Goal: Information Seeking & Learning: Learn about a topic

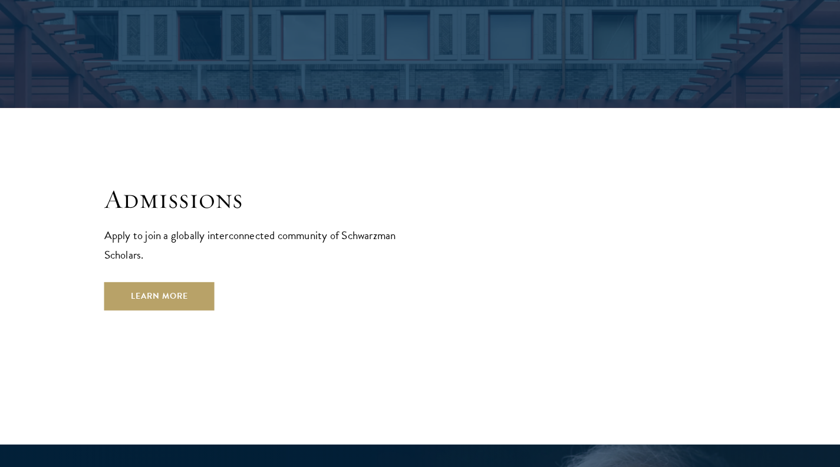
scroll to position [1891, 0]
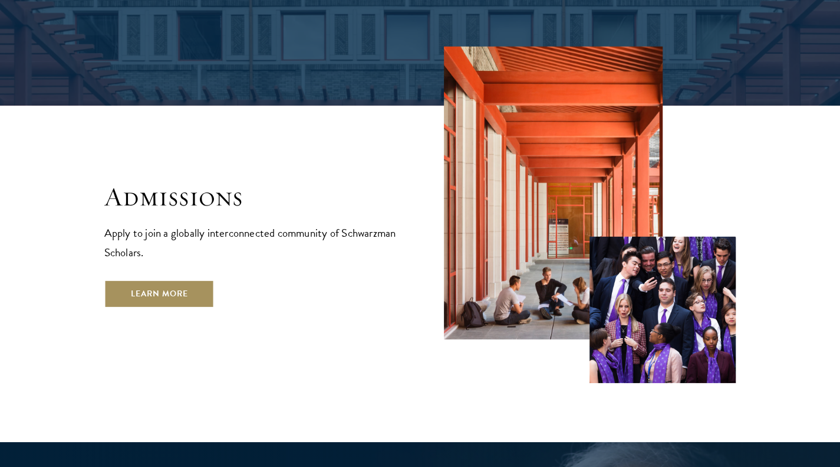
click at [164, 280] on link "Learn More" at bounding box center [159, 294] width 110 height 28
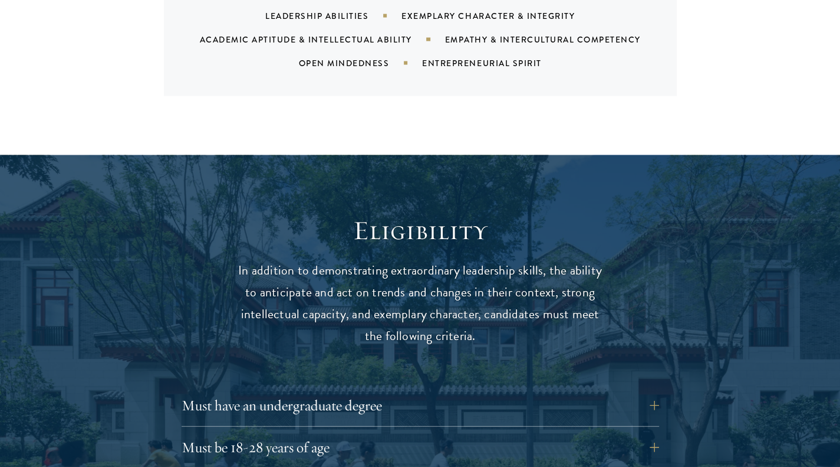
scroll to position [1493, 0]
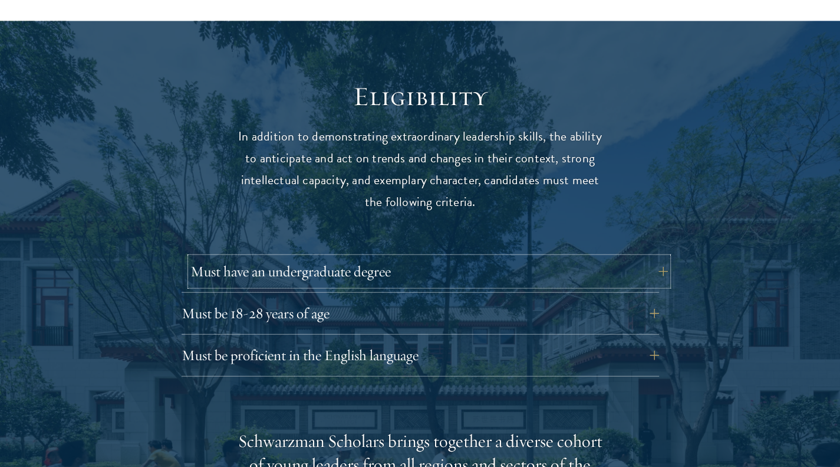
click at [373, 257] on button "Must have an undergraduate degree" at bounding box center [430, 271] width 478 height 28
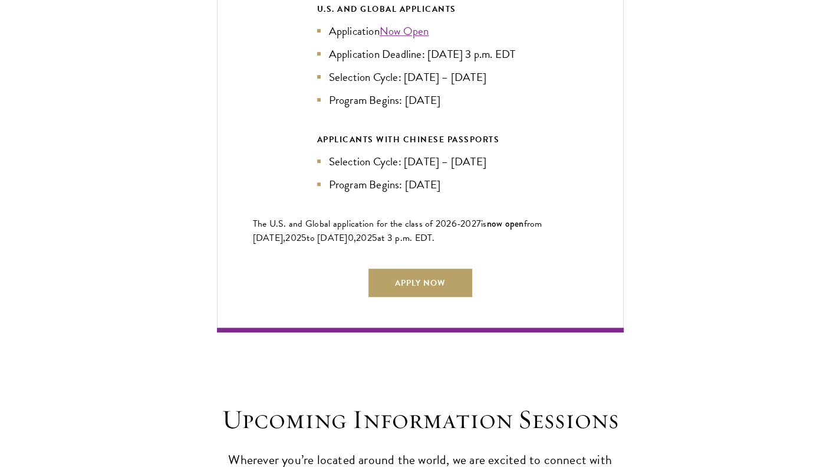
scroll to position [2892, 0]
click at [405, 269] on link "Apply Now" at bounding box center [421, 282] width 104 height 28
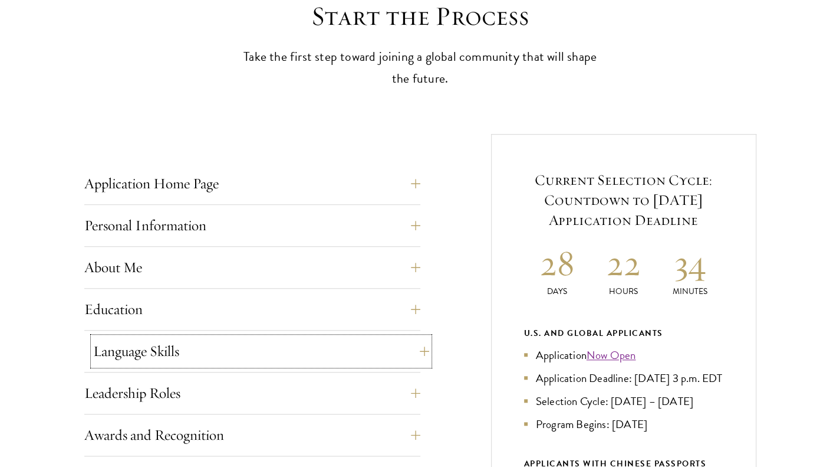
click at [275, 340] on button "Language Skills" at bounding box center [261, 351] width 336 height 28
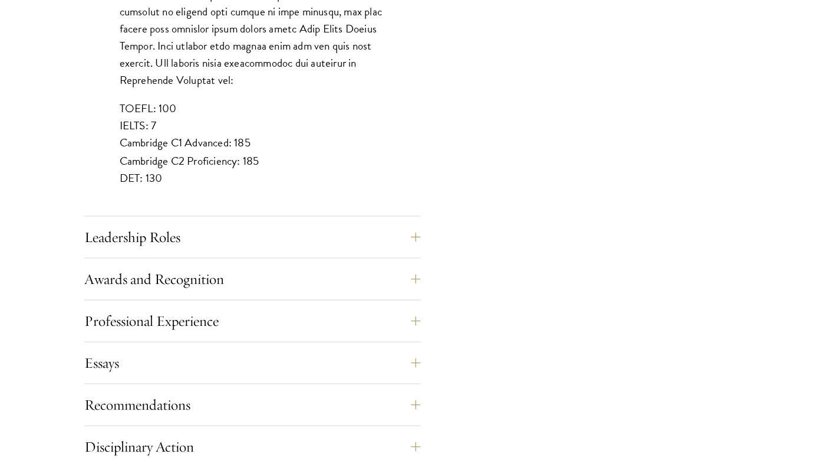
scroll to position [1108, 0]
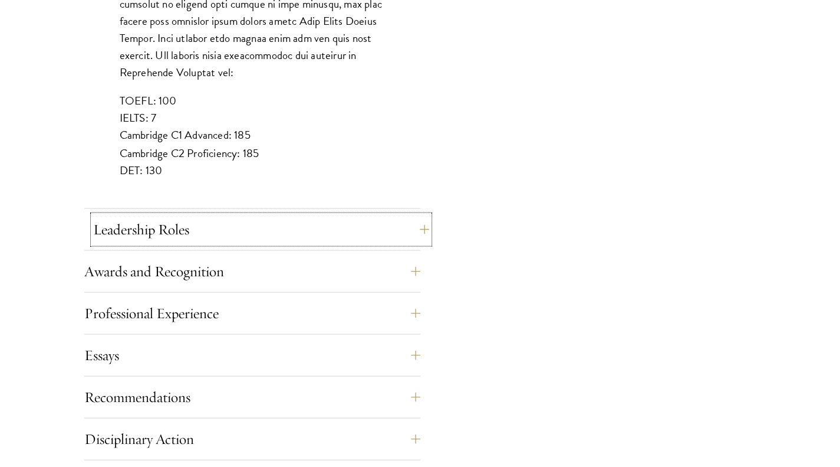
click at [176, 232] on button "Leadership Roles" at bounding box center [261, 229] width 336 height 28
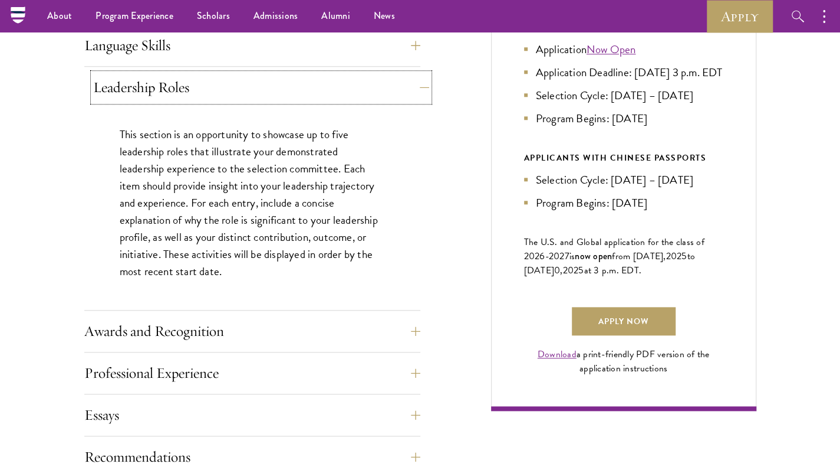
scroll to position [633, 0]
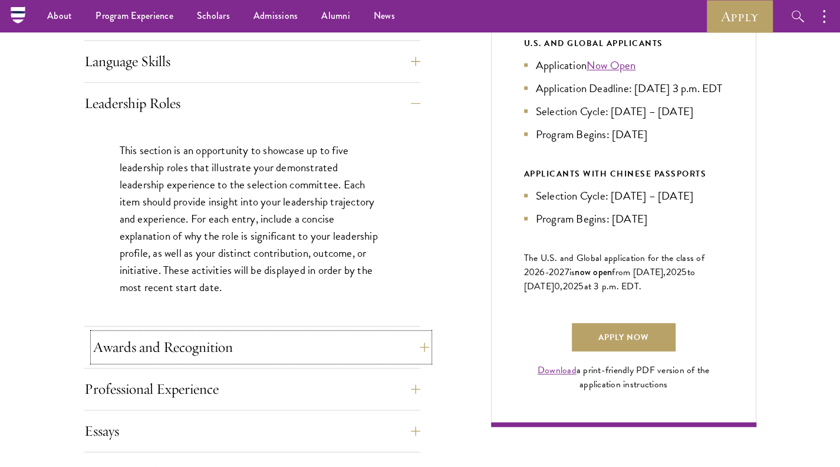
click at [201, 345] on button "Awards and Recognition" at bounding box center [261, 347] width 336 height 28
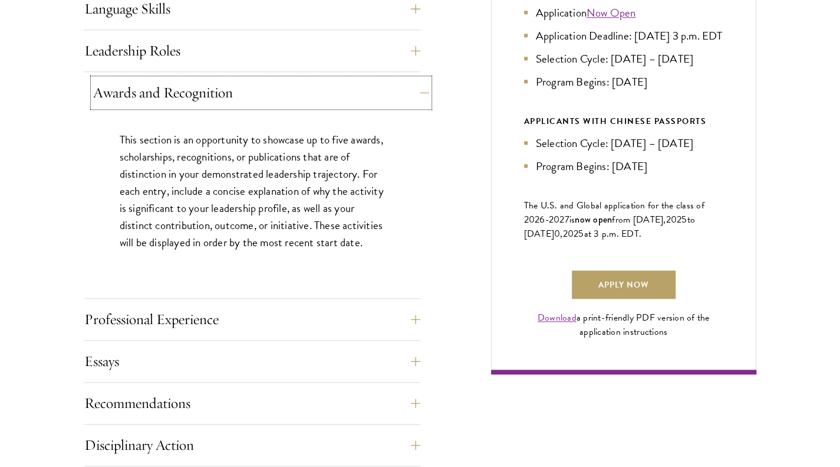
scroll to position [686, 0]
click at [210, 323] on button "Professional Experience" at bounding box center [261, 318] width 336 height 28
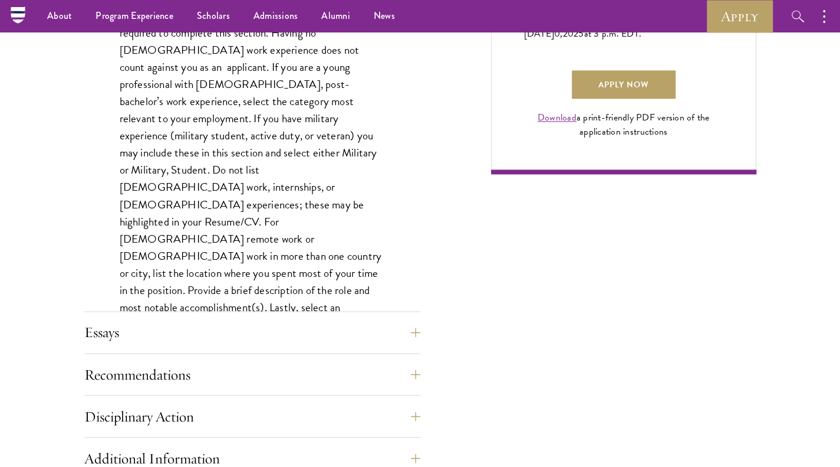
scroll to position [883, 0]
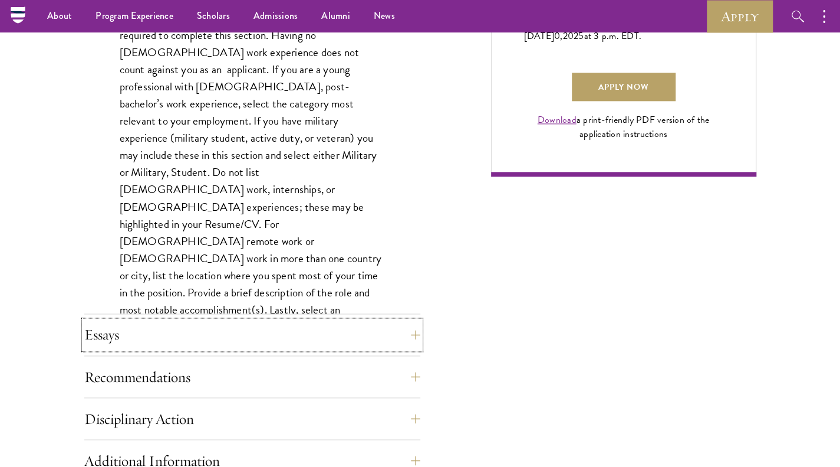
click at [210, 323] on button "Essays" at bounding box center [252, 334] width 336 height 28
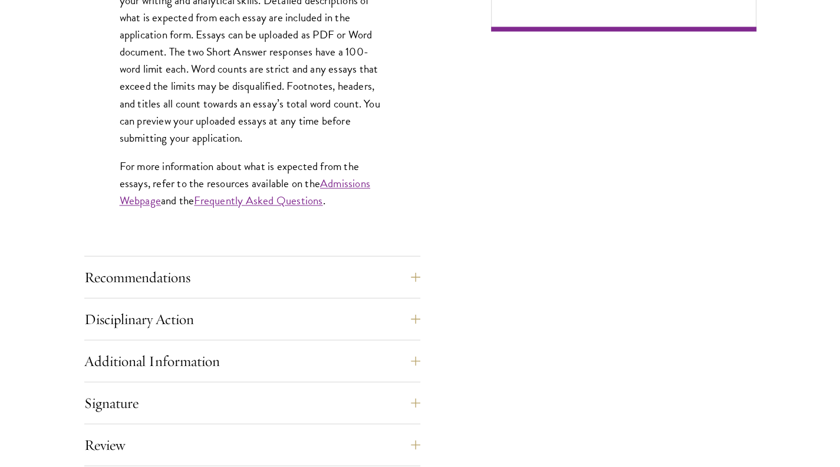
scroll to position [1042, 0]
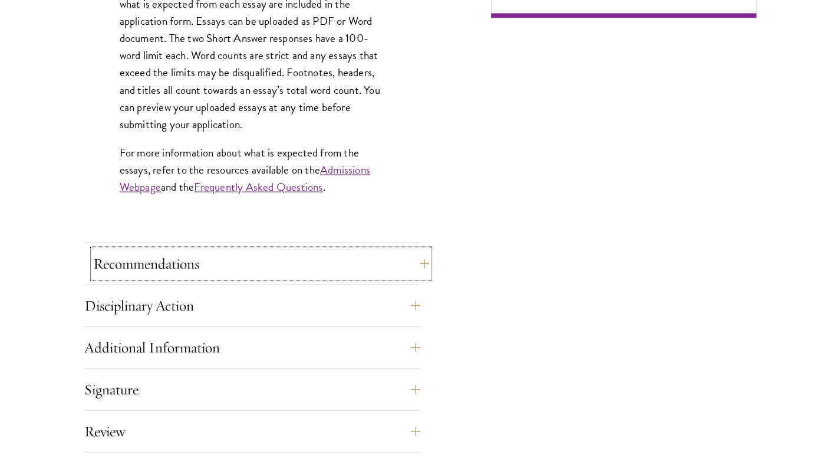
click at [356, 258] on button "Recommendations" at bounding box center [261, 263] width 336 height 28
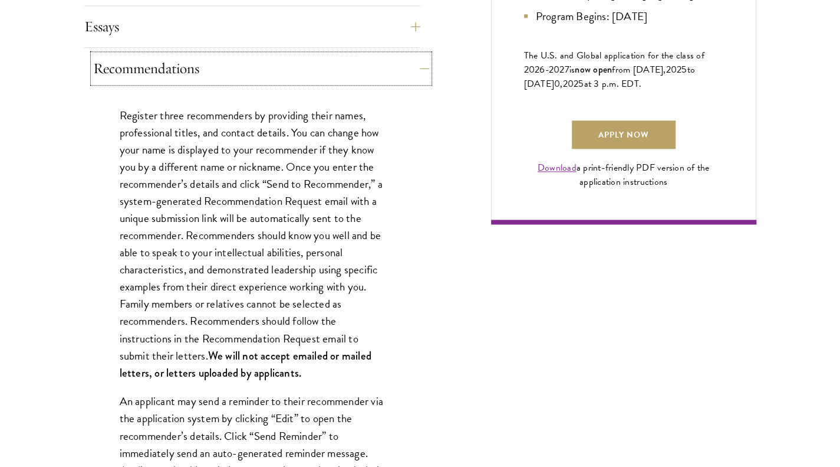
scroll to position [843, 0]
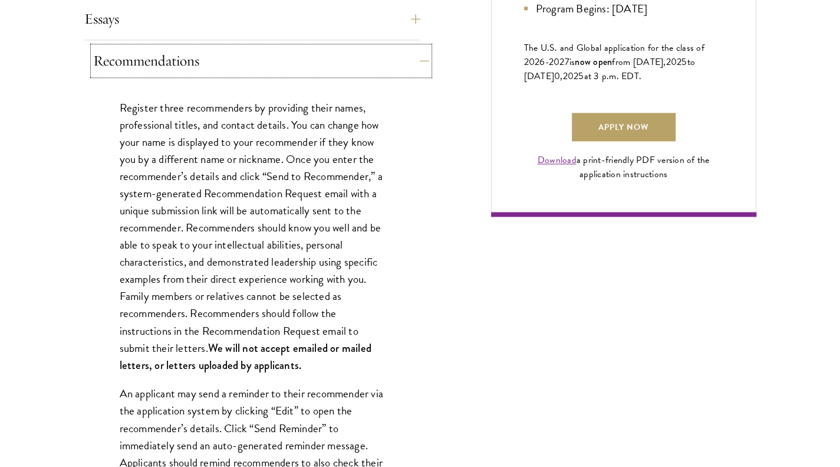
click at [322, 47] on button "Recommendations" at bounding box center [261, 61] width 336 height 28
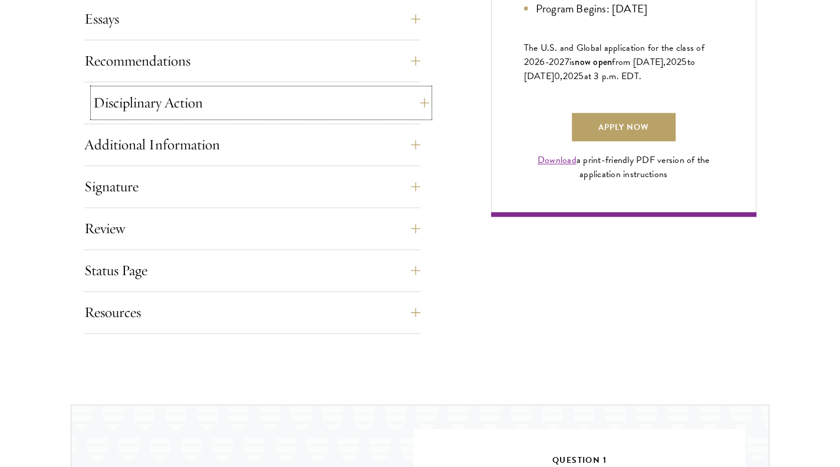
click at [297, 91] on button "Disciplinary Action" at bounding box center [261, 102] width 336 height 28
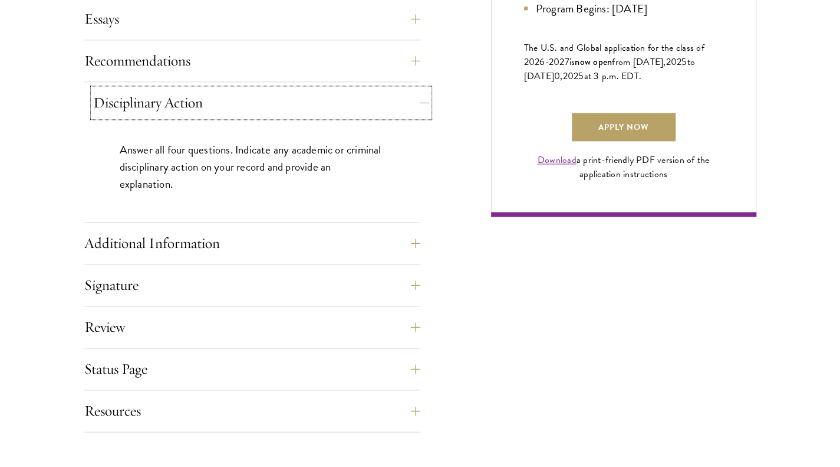
click at [297, 91] on button "Disciplinary Action" at bounding box center [261, 102] width 336 height 28
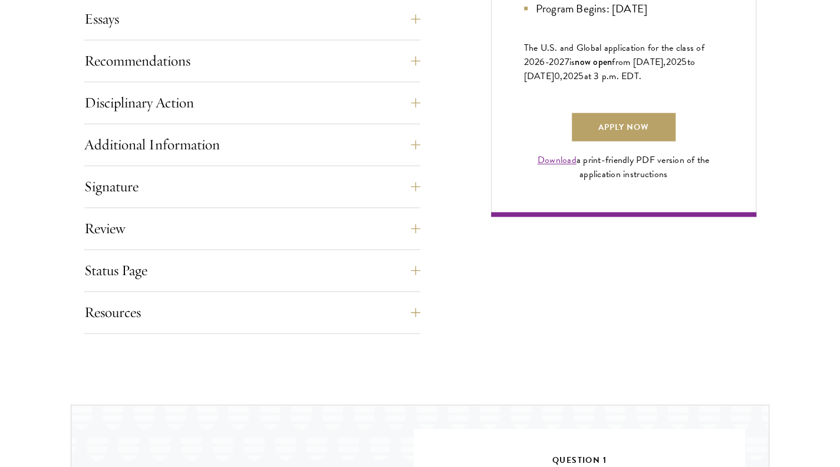
click at [291, 159] on div "Additional Information Interviews: : In-person interviews will take place on [D…" at bounding box center [252, 147] width 336 height 35
click at [288, 153] on button "Additional Information" at bounding box center [261, 144] width 336 height 28
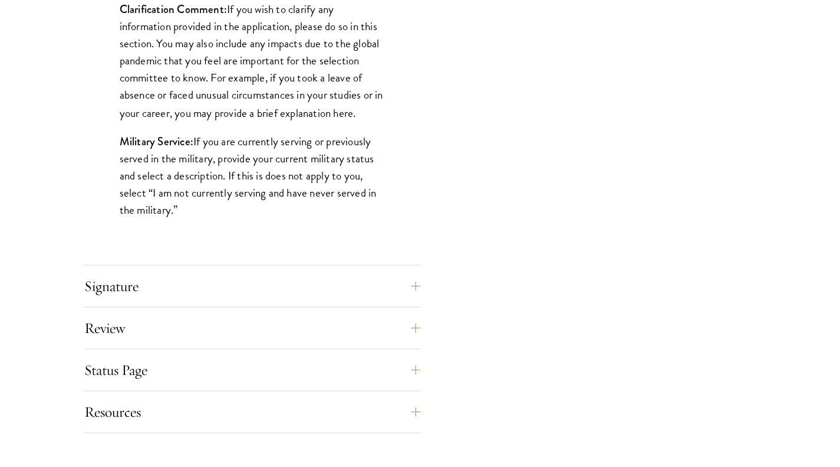
scroll to position [1157, 0]
click at [258, 290] on button "Signature" at bounding box center [252, 285] width 336 height 28
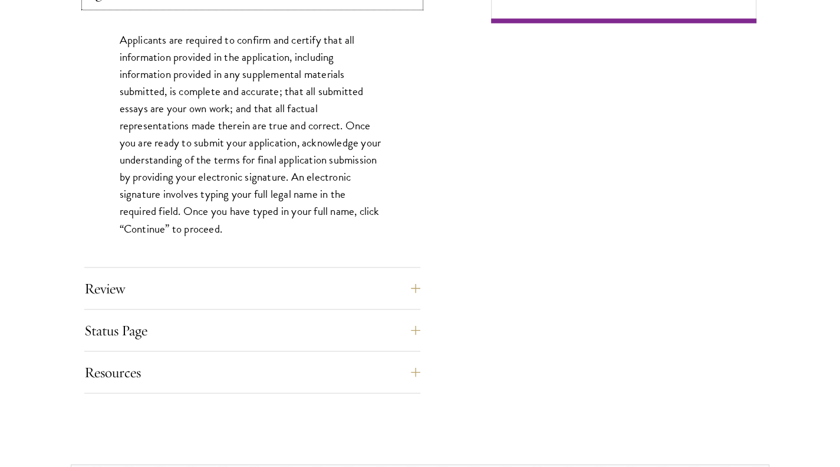
scroll to position [1038, 0]
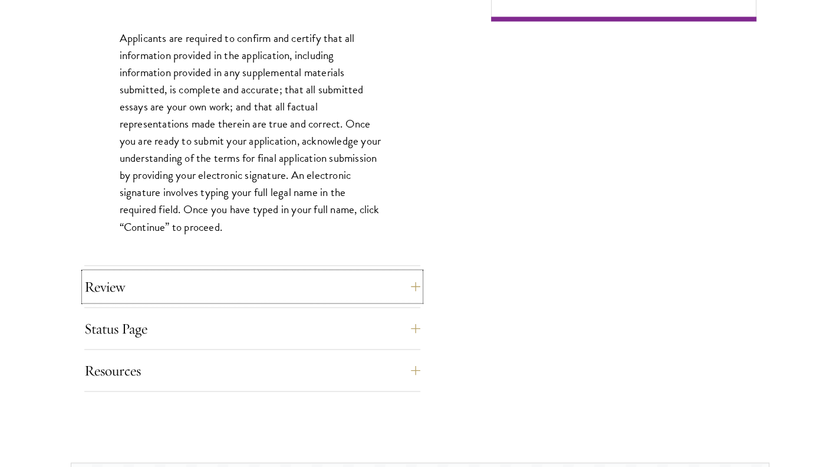
click at [258, 290] on button "Review" at bounding box center [252, 286] width 336 height 28
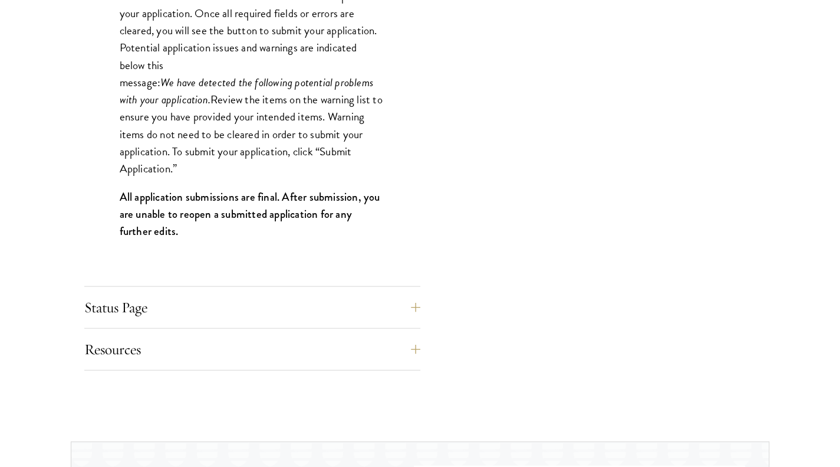
scroll to position [1208, 0]
click at [258, 292] on button "Status Page" at bounding box center [252, 306] width 336 height 28
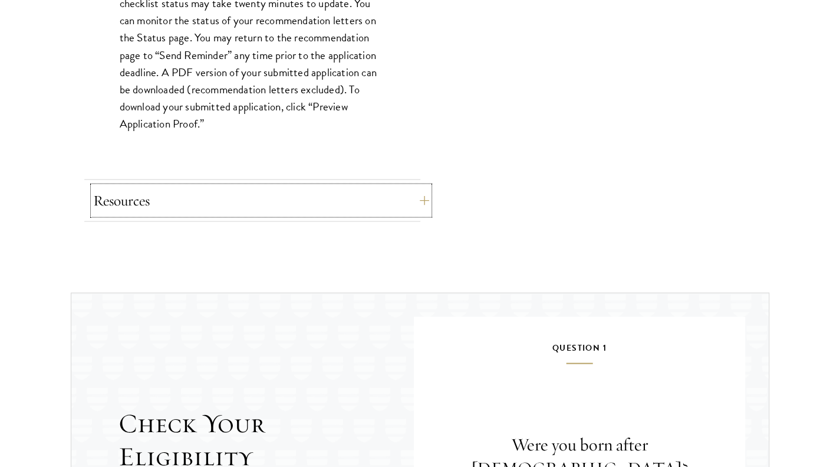
click at [258, 186] on button "Resources" at bounding box center [261, 200] width 336 height 28
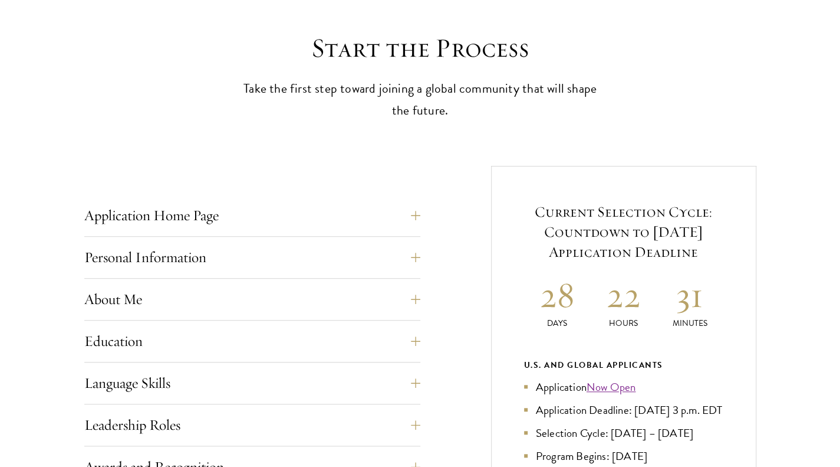
scroll to position [313, 0]
